Goal: Task Accomplishment & Management: Use online tool/utility

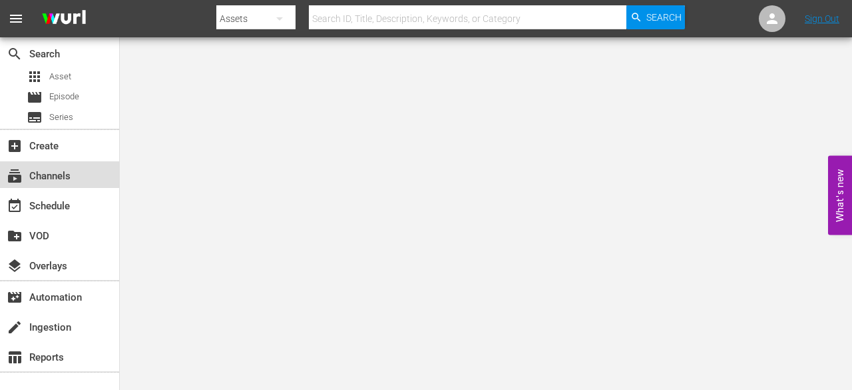
click at [55, 175] on div "subscriptions Channels" at bounding box center [37, 174] width 75 height 12
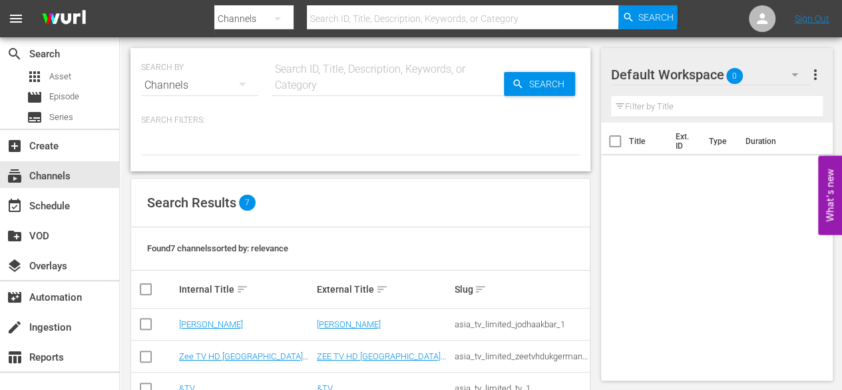
scroll to position [166, 0]
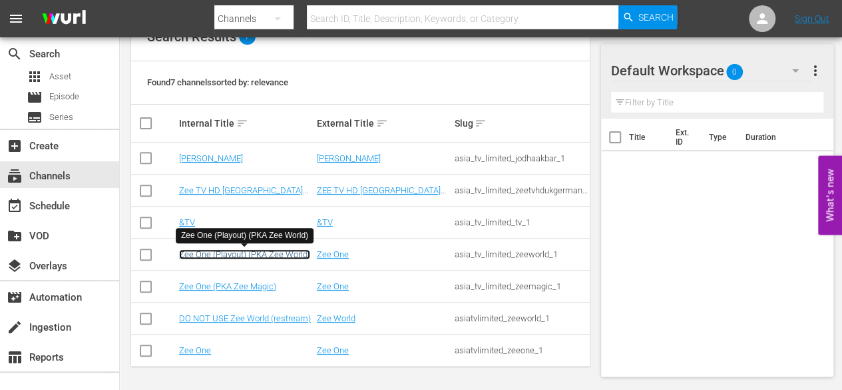
click at [243, 256] on link "Zee One (Playout) (PKA Zee World)" at bounding box center [244, 254] width 131 height 10
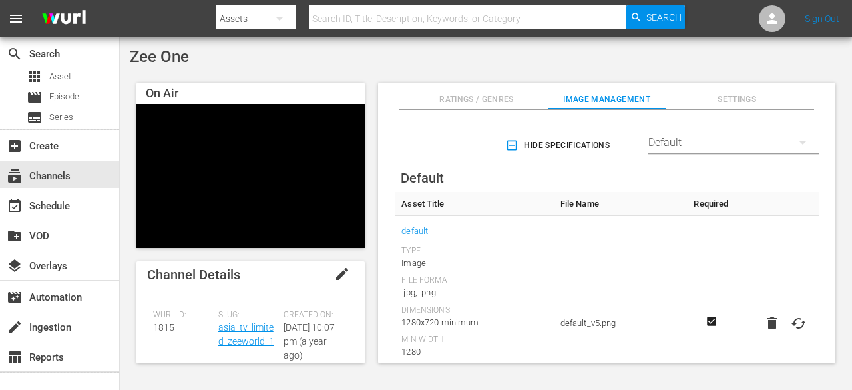
scroll to position [2, 0]
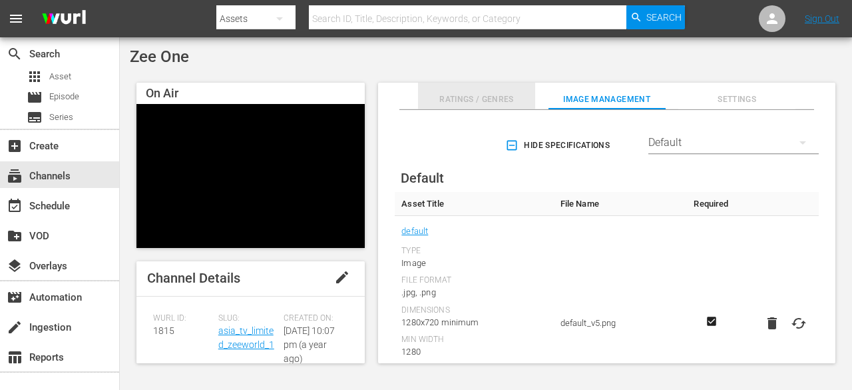
click at [475, 97] on span "Ratings / Genres" at bounding box center [476, 100] width 117 height 14
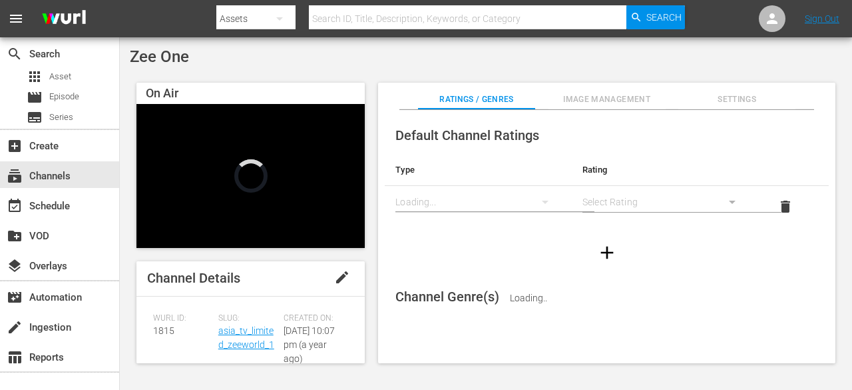
click at [722, 93] on span "Settings" at bounding box center [737, 100] width 117 height 14
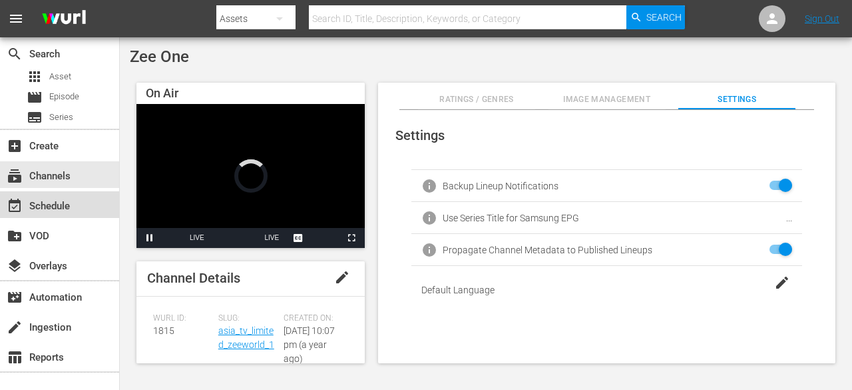
click at [37, 208] on div "event_available Schedule" at bounding box center [37, 204] width 75 height 12
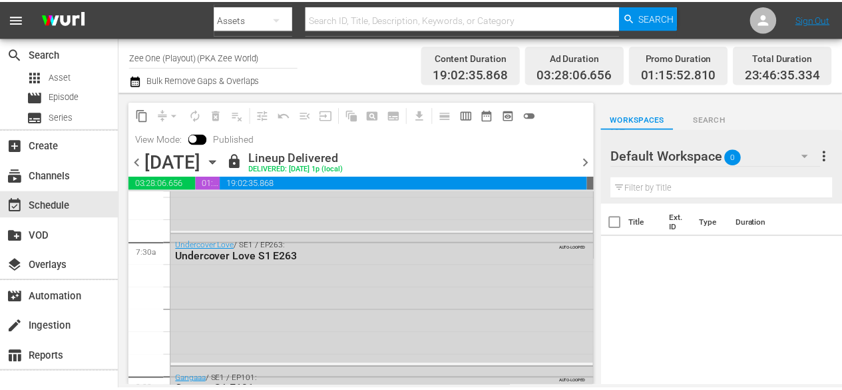
scroll to position [2014, 0]
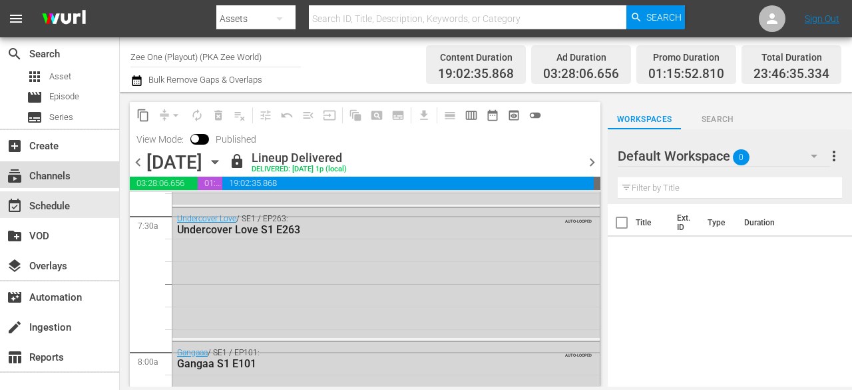
click at [33, 176] on div "subscriptions Channels" at bounding box center [37, 174] width 75 height 12
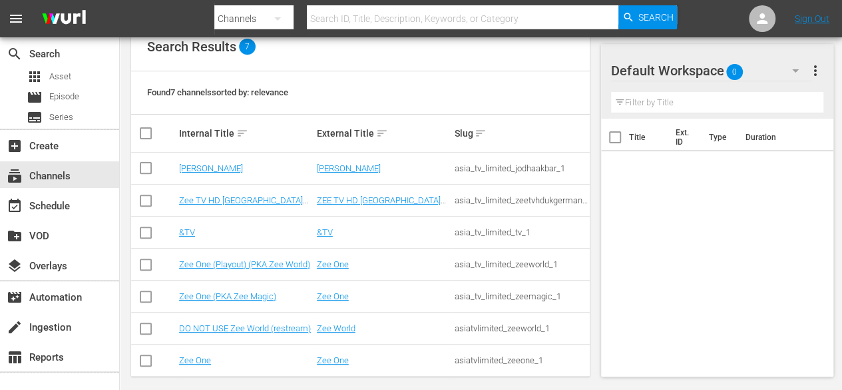
scroll to position [150, 0]
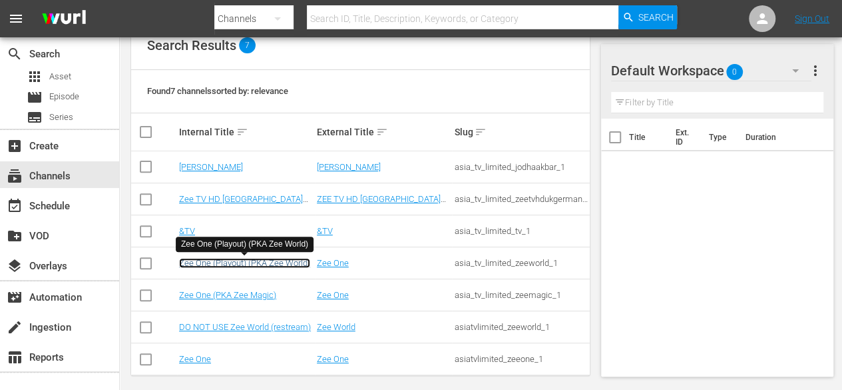
click at [222, 264] on link "Zee One (Playout) (PKA Zee World)" at bounding box center [244, 263] width 131 height 10
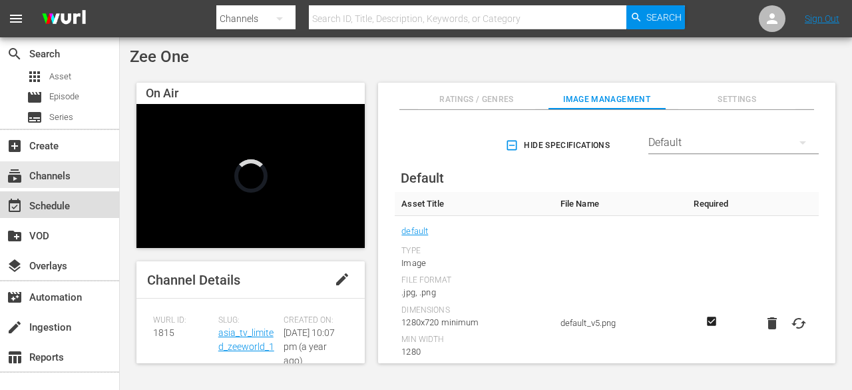
click at [47, 207] on div "event_available Schedule" at bounding box center [37, 204] width 75 height 12
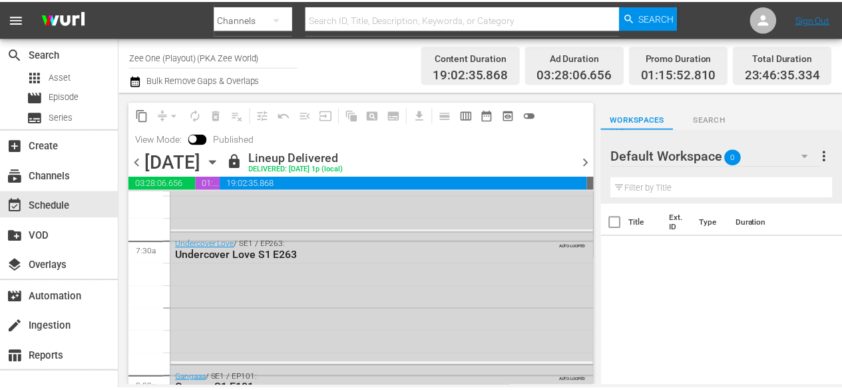
scroll to position [2159, 0]
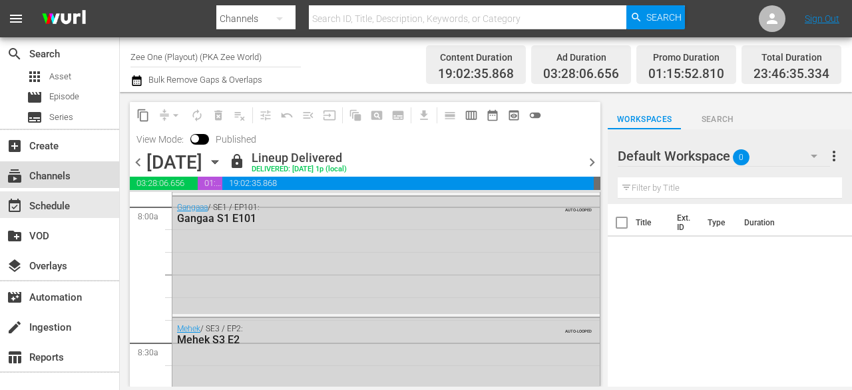
click at [46, 180] on div "subscriptions Channels" at bounding box center [37, 174] width 75 height 12
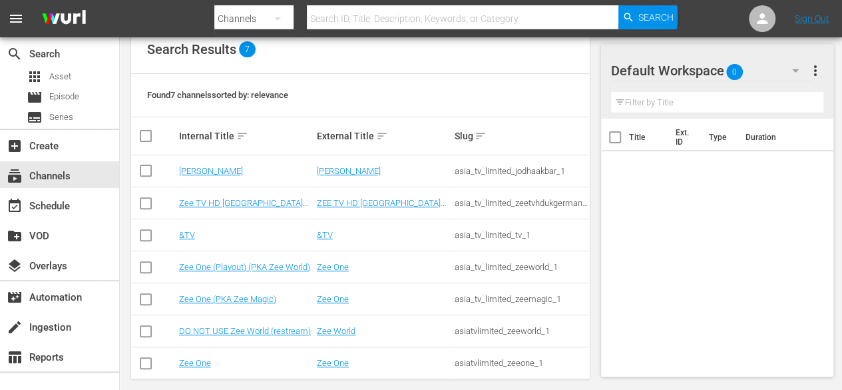
scroll to position [159, 0]
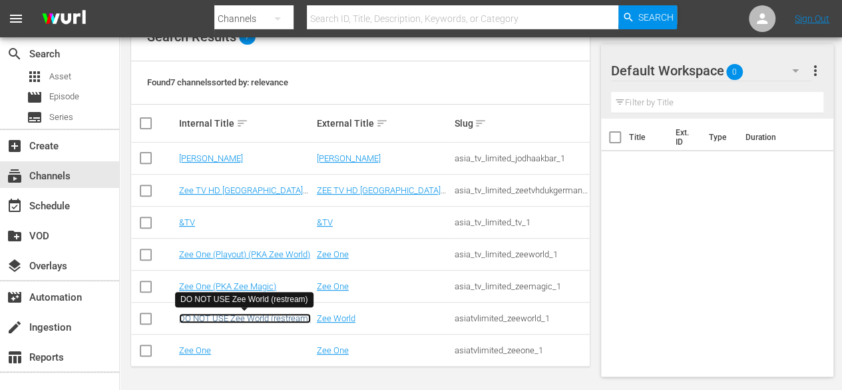
click at [258, 322] on link "DO NOT USE Zee World (restream)" at bounding box center [245, 318] width 132 height 10
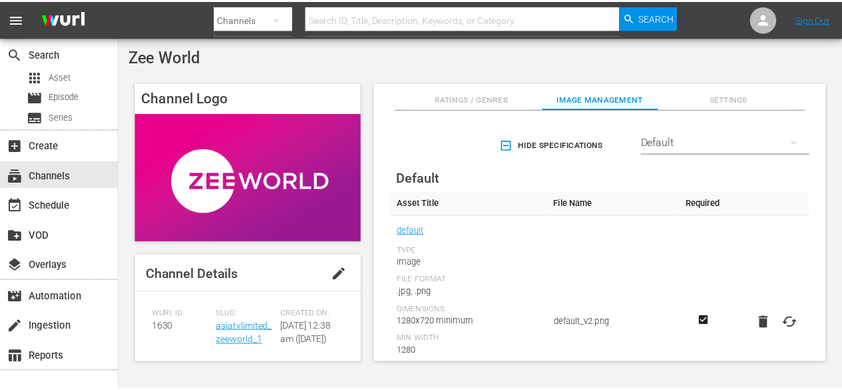
scroll to position [13, 0]
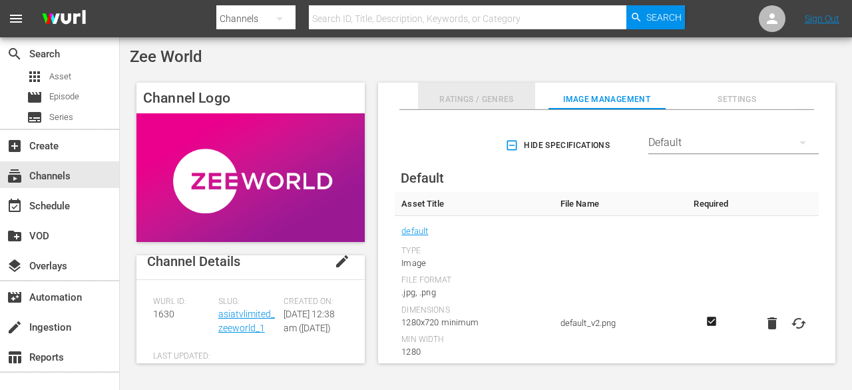
click at [485, 93] on span "Ratings / Genres" at bounding box center [476, 100] width 117 height 14
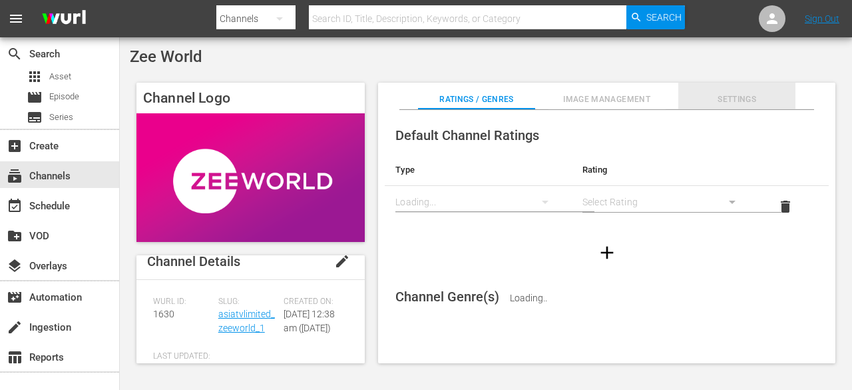
click at [745, 90] on button "Settings" at bounding box center [737, 96] width 117 height 27
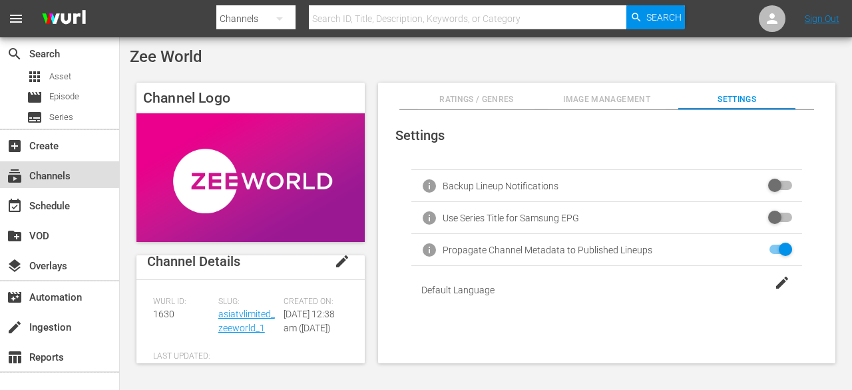
click at [71, 178] on div "subscriptions Channels" at bounding box center [37, 174] width 75 height 12
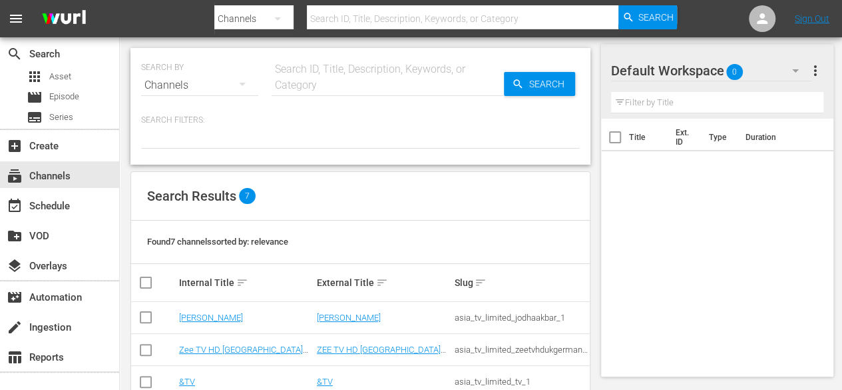
scroll to position [159, 0]
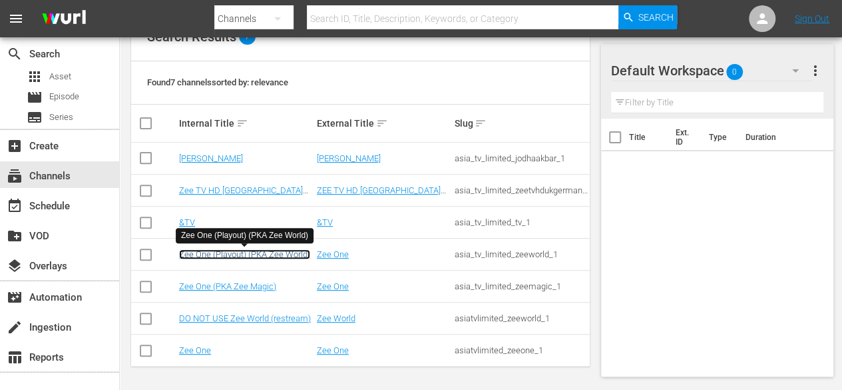
click at [240, 252] on link "Zee One (Playout) (PKA Zee World)" at bounding box center [244, 254] width 131 height 10
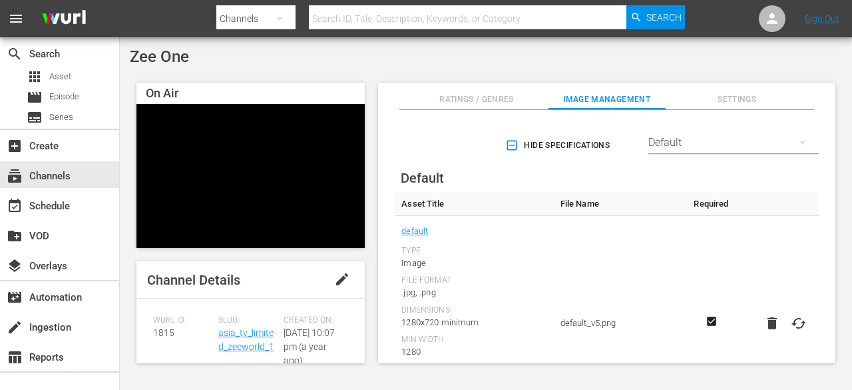
click at [728, 97] on span "Settings" at bounding box center [737, 100] width 117 height 14
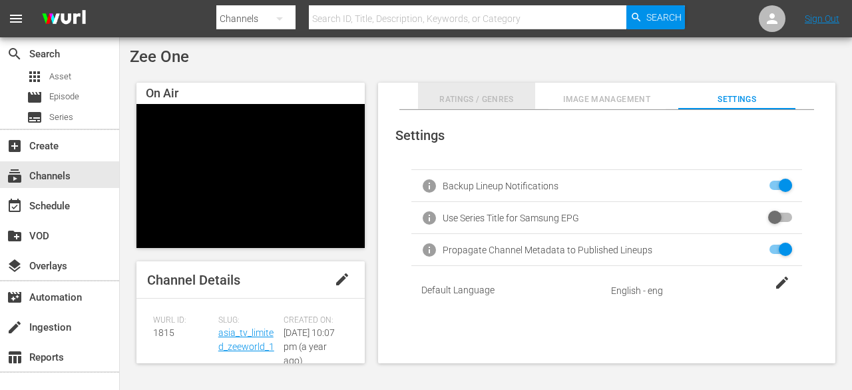
click at [482, 97] on span "Ratings / Genres" at bounding box center [476, 100] width 117 height 14
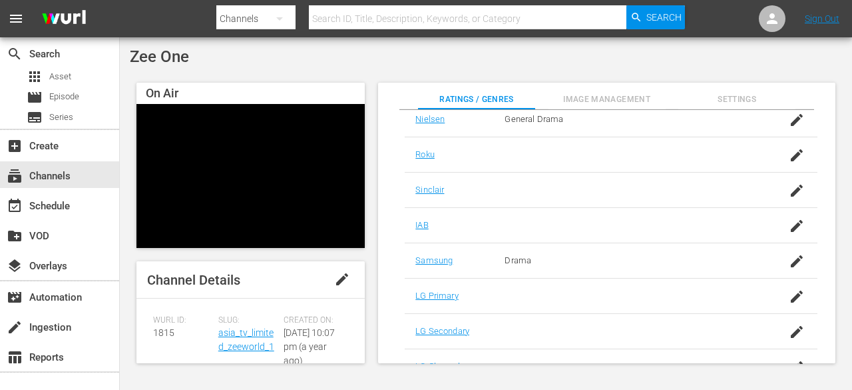
scroll to position [345, 0]
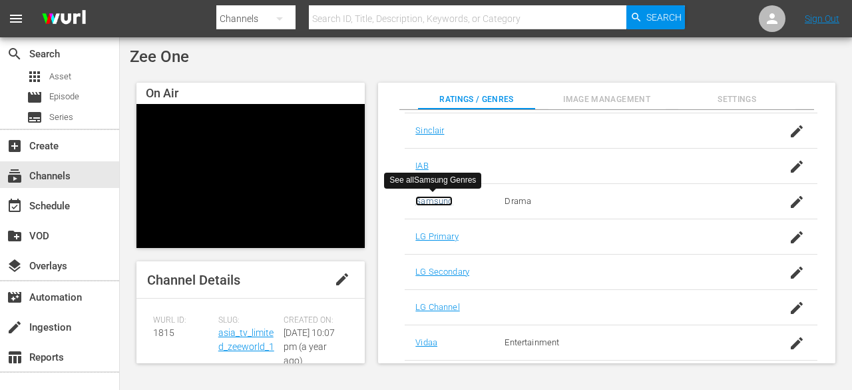
click at [439, 198] on link "Samsung" at bounding box center [433, 201] width 37 height 10
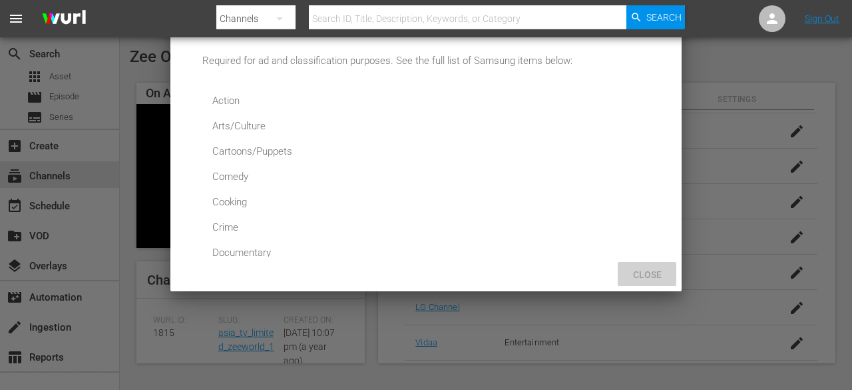
click at [646, 269] on span "Close" at bounding box center [648, 274] width 50 height 11
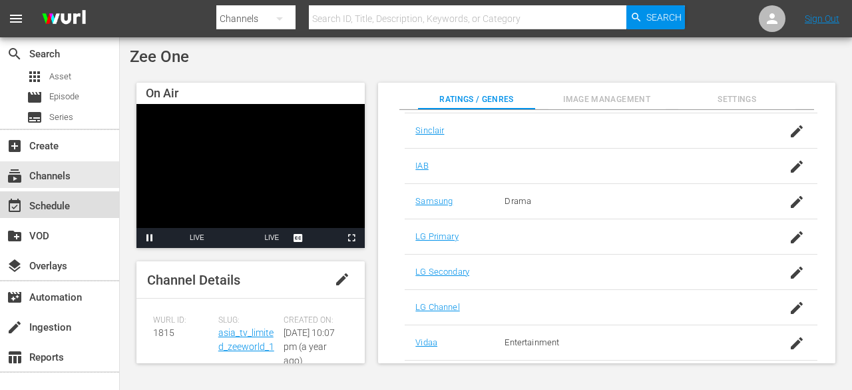
click at [56, 209] on div "event_available Schedule" at bounding box center [37, 204] width 75 height 12
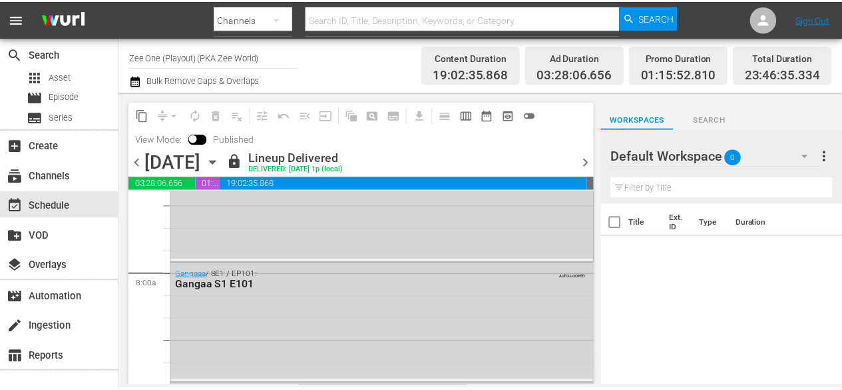
scroll to position [2118, 0]
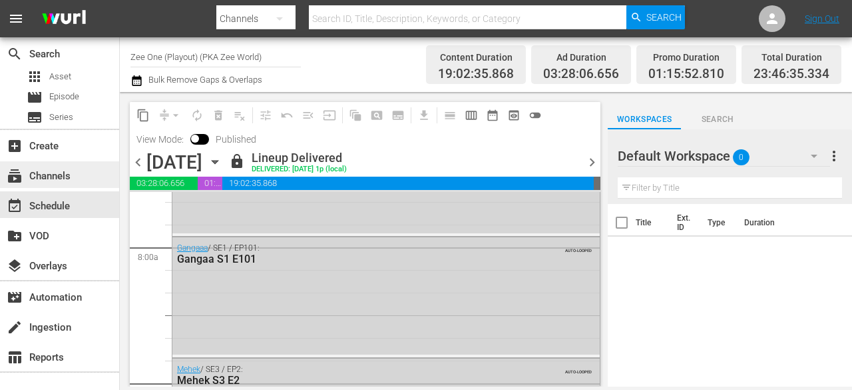
click at [63, 180] on div "subscriptions Channels" at bounding box center [37, 174] width 75 height 12
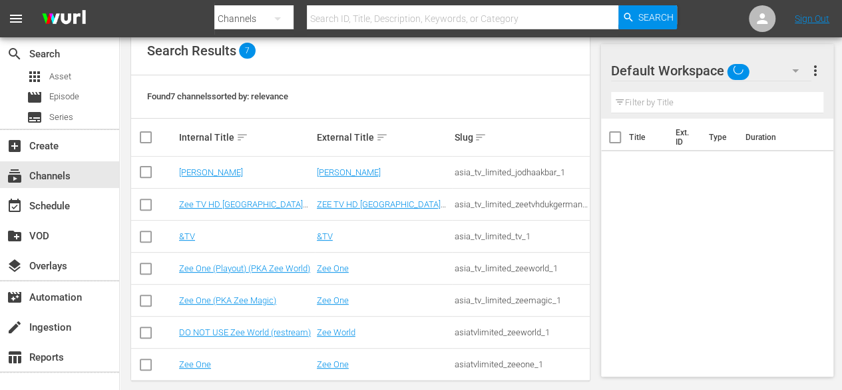
scroll to position [159, 0]
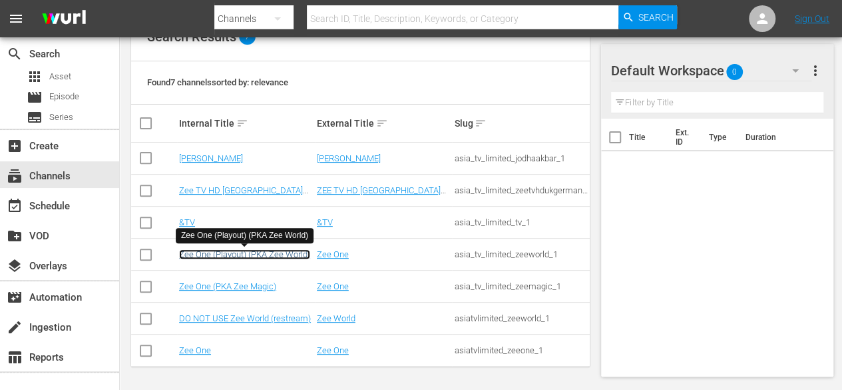
click at [232, 251] on link "Zee One (Playout) (PKA Zee World)" at bounding box center [244, 254] width 131 height 10
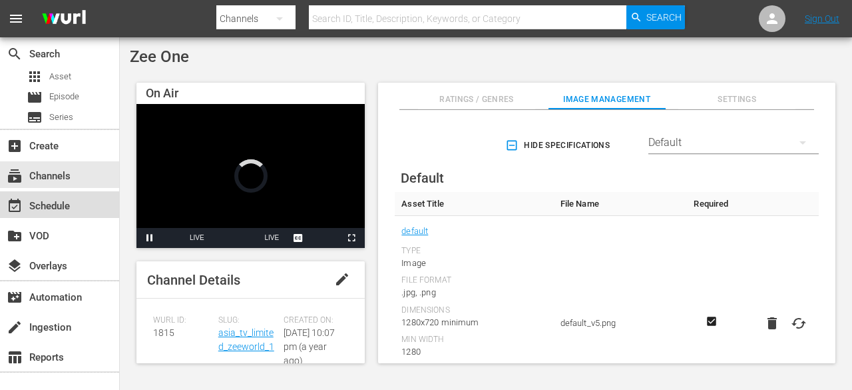
click at [49, 214] on div "event_available Schedule" at bounding box center [59, 204] width 119 height 27
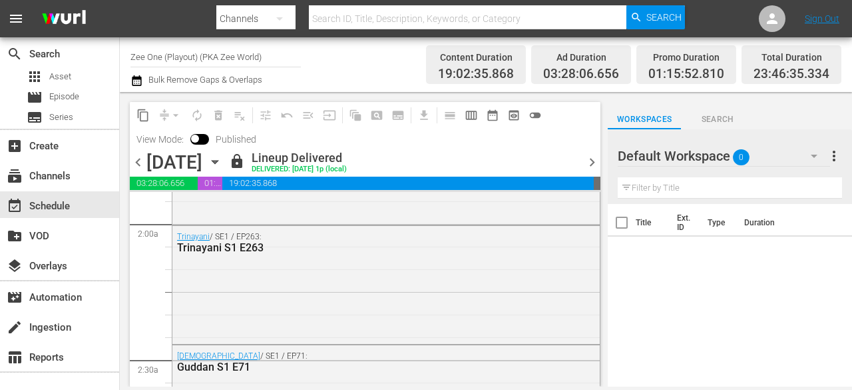
scroll to position [682, 0]
